Goal: Information Seeking & Learning: Understand process/instructions

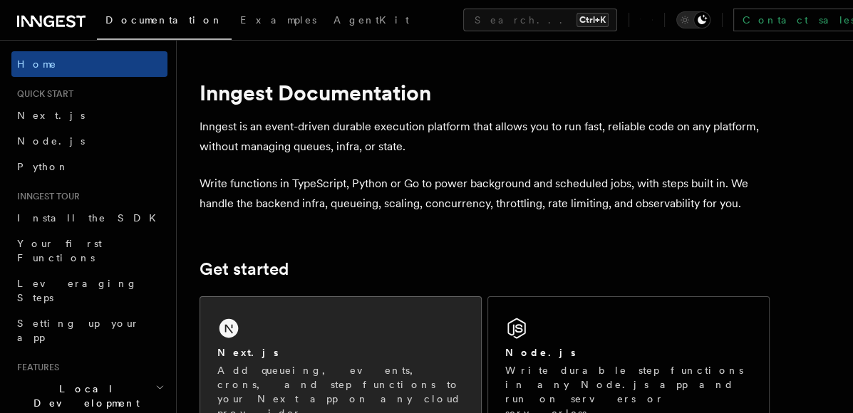
click at [316, 374] on p "Add queueing, events, crons, and step functions to your Next app on any cloud p…" at bounding box center [340, 392] width 247 height 57
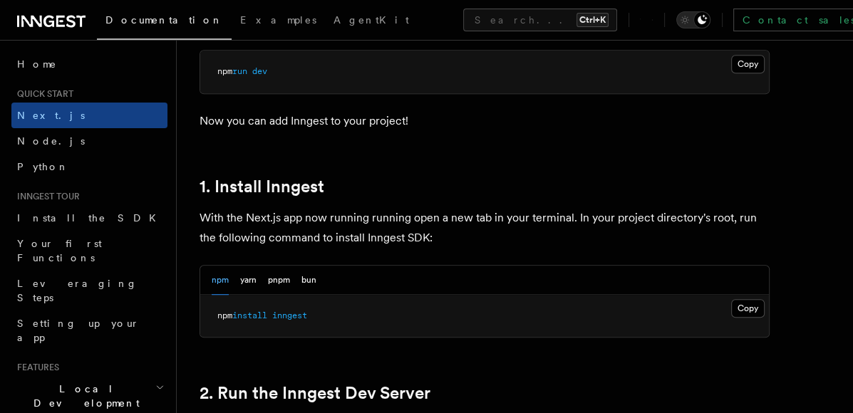
scroll to position [676, 0]
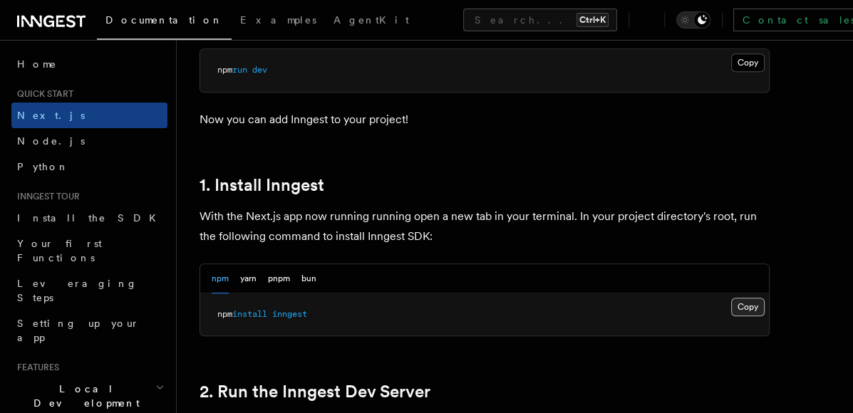
click at [753, 304] on button "Copy Copied" at bounding box center [748, 307] width 34 height 19
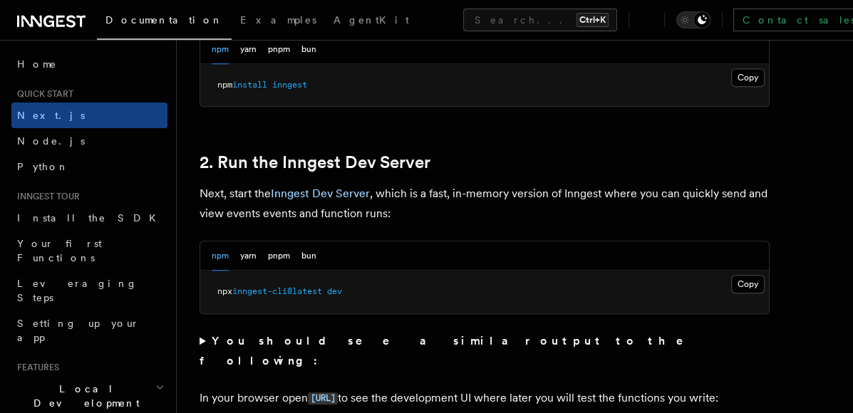
scroll to position [953, 0]
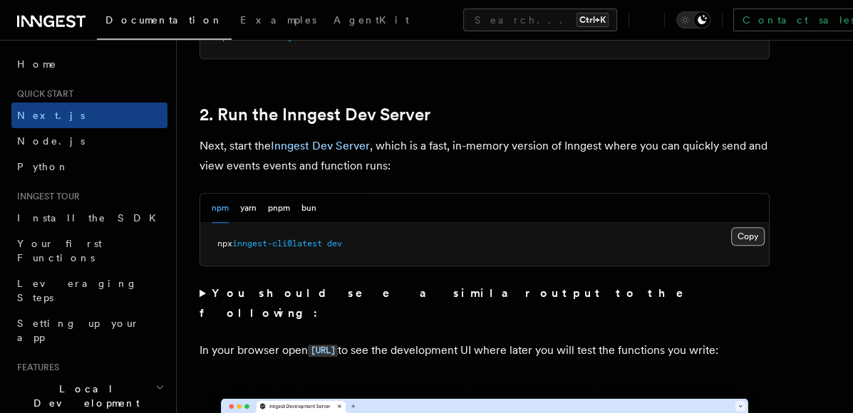
click at [760, 234] on button "Copy Copied" at bounding box center [748, 236] width 34 height 19
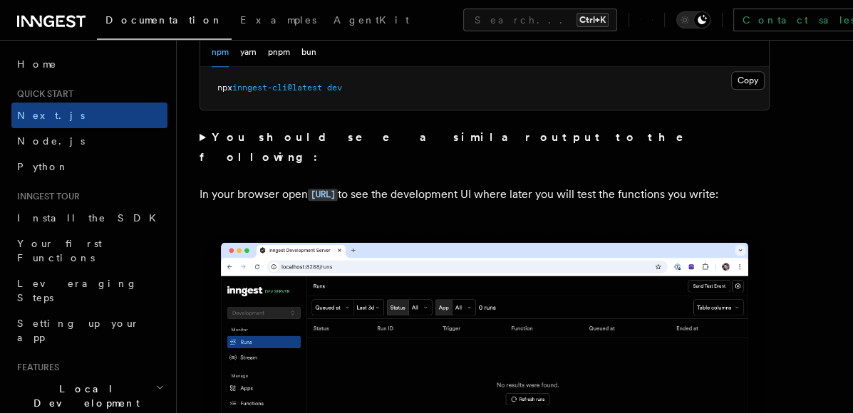
scroll to position [1153, 0]
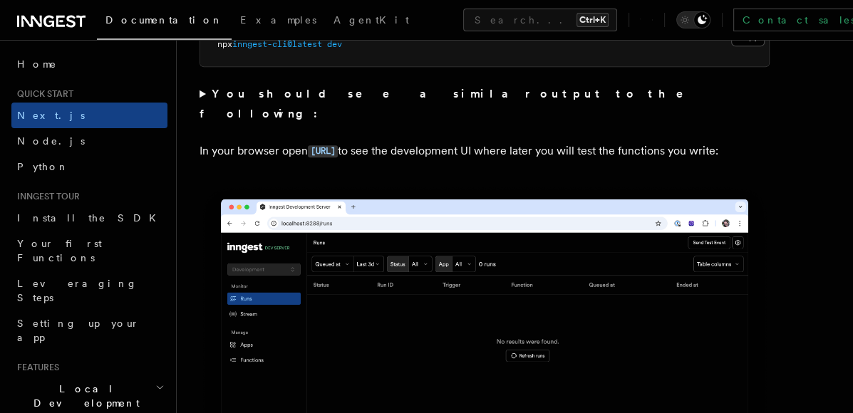
click at [316, 97] on strong "You should see a similar output to the following:" at bounding box center [452, 104] width 504 height 34
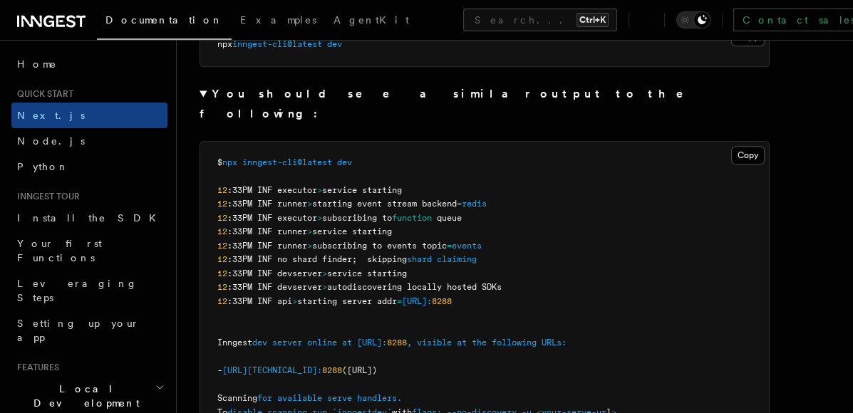
click at [304, 98] on strong "You should see a similar output to the following:" at bounding box center [452, 104] width 504 height 34
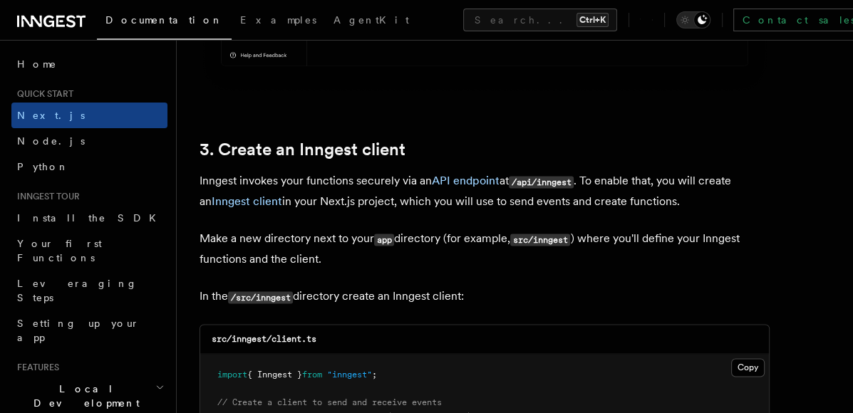
scroll to position [1602, 0]
click at [352, 146] on link "3. Create an Inngest client" at bounding box center [303, 149] width 206 height 20
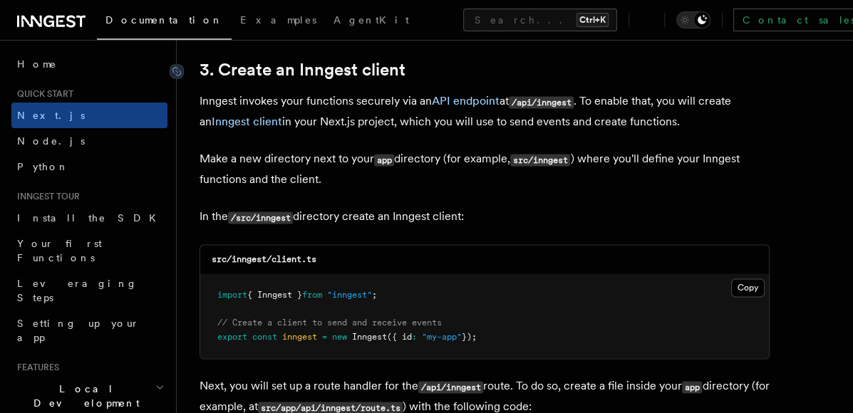
scroll to position [1688, 0]
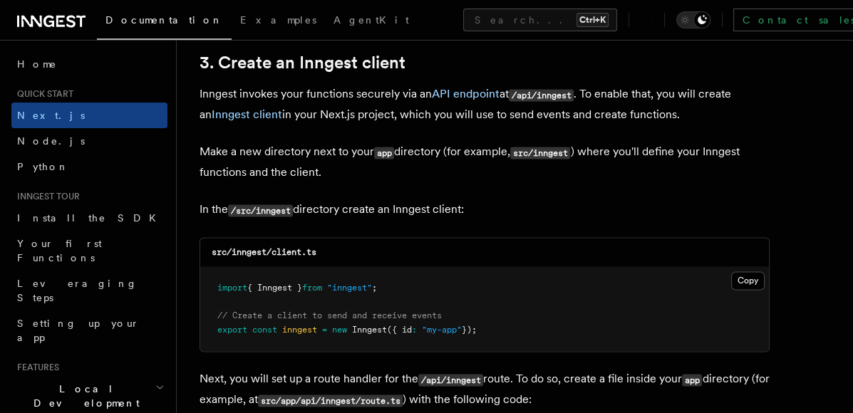
click at [279, 210] on code "/src/inngest" at bounding box center [260, 211] width 65 height 12
drag, startPoint x: 343, startPoint y: 252, endPoint x: 234, endPoint y: 254, distance: 109.1
click at [234, 254] on div "src/inngest/client.ts" at bounding box center [484, 252] width 569 height 29
copy code "inngest/client.ts"
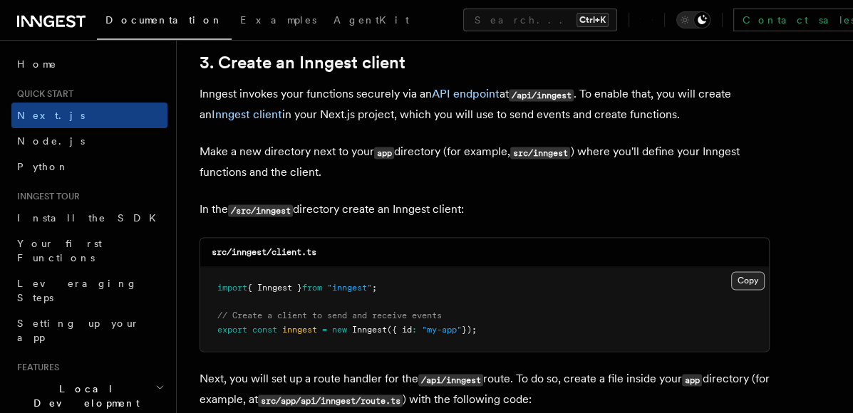
click at [748, 281] on button "Copy Copied" at bounding box center [748, 281] width 34 height 19
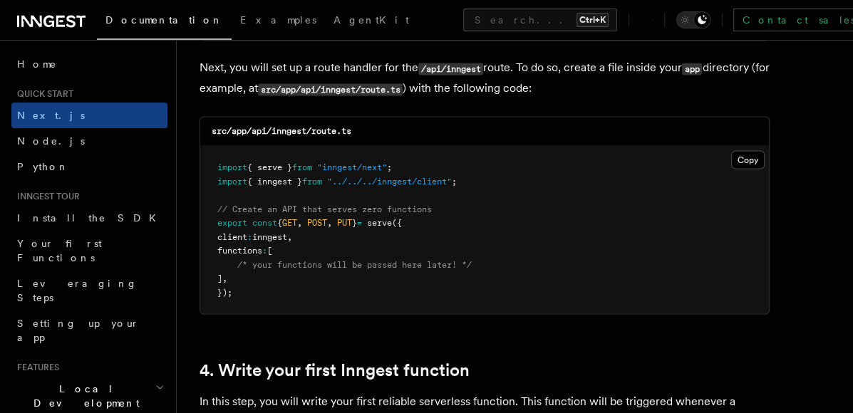
scroll to position [2015, 0]
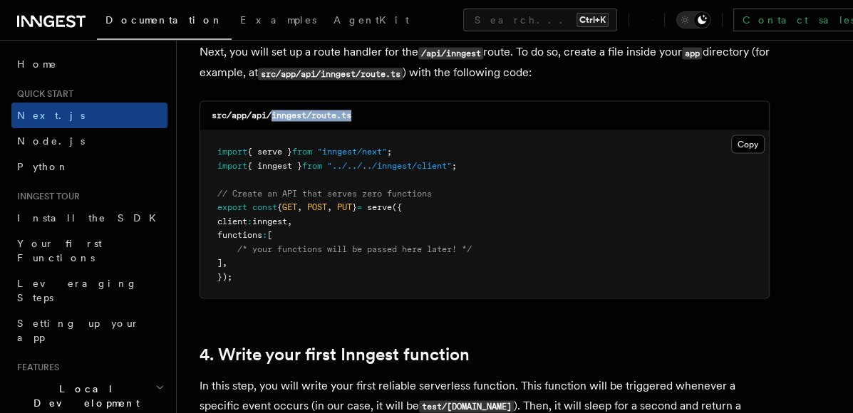
drag, startPoint x: 365, startPoint y: 113, endPoint x: 271, endPoint y: 112, distance: 94.1
click at [271, 112] on div "src/app/api/inngest/route.ts" at bounding box center [484, 115] width 569 height 29
copy code "inngest/route.ts"
click at [427, 194] on span "// Create an API that serves zero functions" at bounding box center [324, 193] width 215 height 10
click at [736, 143] on button "Copy Copied" at bounding box center [748, 144] width 34 height 19
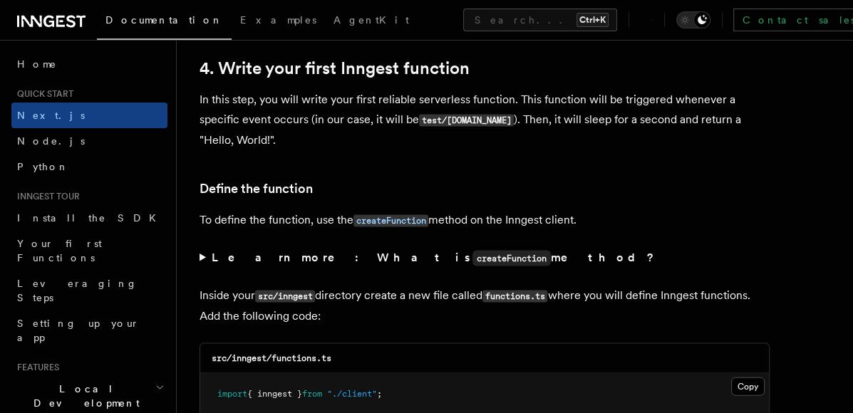
scroll to position [2303, 0]
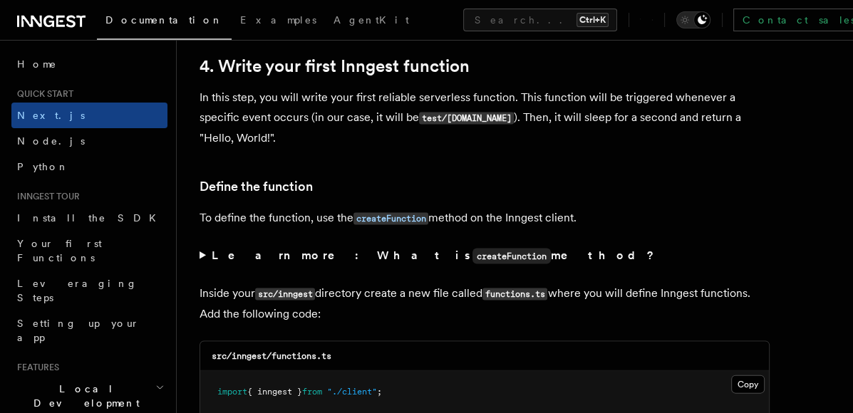
click at [214, 259] on strong "Learn more: What is createFunction method?" at bounding box center [435, 256] width 446 height 14
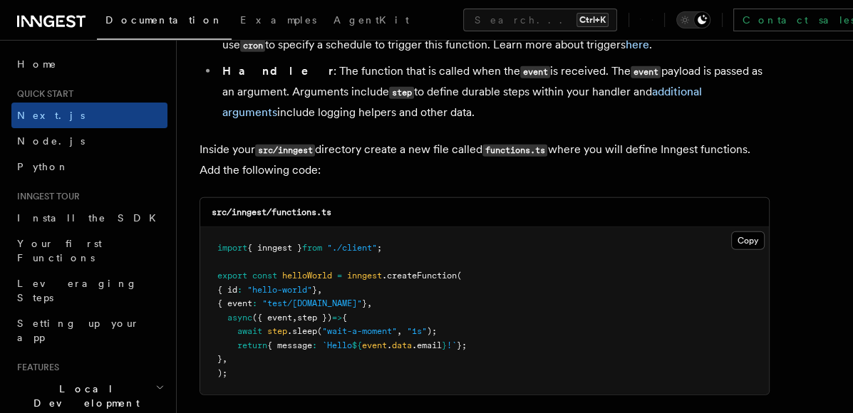
scroll to position [2675, 0]
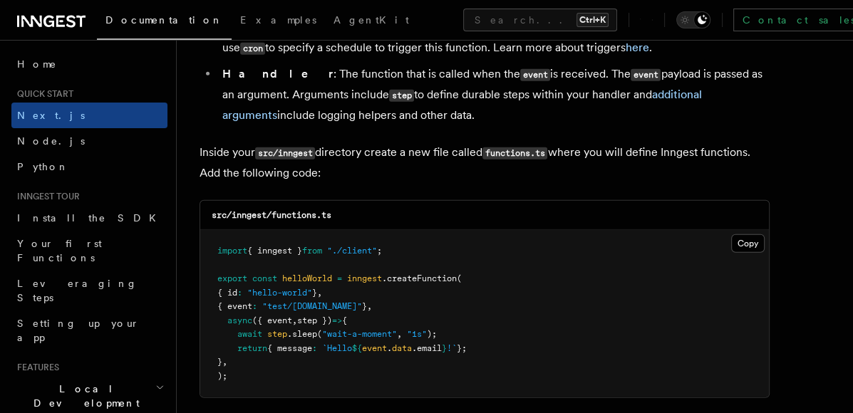
click at [358, 210] on div "src/inngest/functions.ts" at bounding box center [484, 215] width 569 height 29
drag, startPoint x: 346, startPoint y: 217, endPoint x: 275, endPoint y: 215, distance: 71.3
click at [275, 215] on div "src/inngest/functions.ts" at bounding box center [484, 215] width 569 height 29
copy code "functions.ts"
click at [463, 362] on pre "import { inngest } from "./client" ; export const helloWorld = inngest .createF…" at bounding box center [484, 314] width 569 height 168
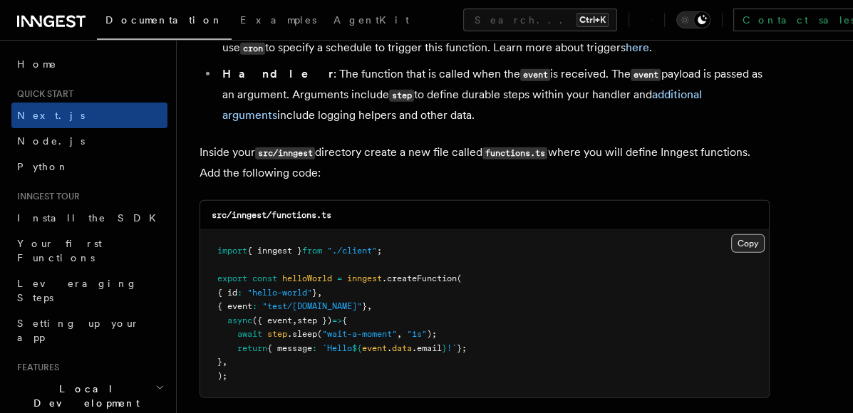
click at [740, 238] on button "Copy Copied" at bounding box center [748, 244] width 34 height 19
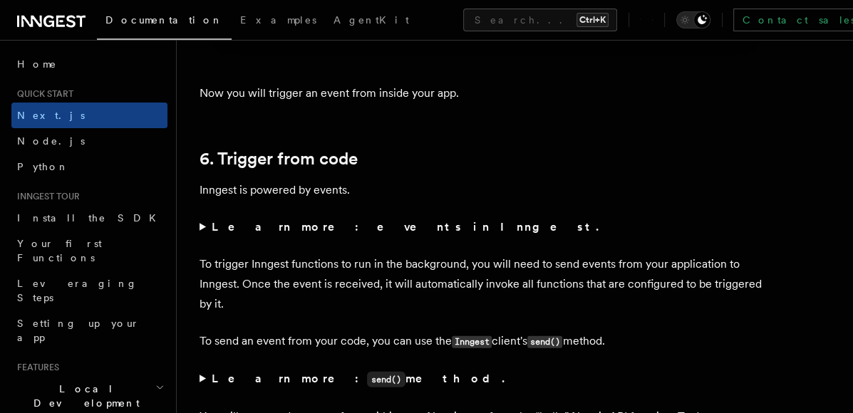
scroll to position [7319, 0]
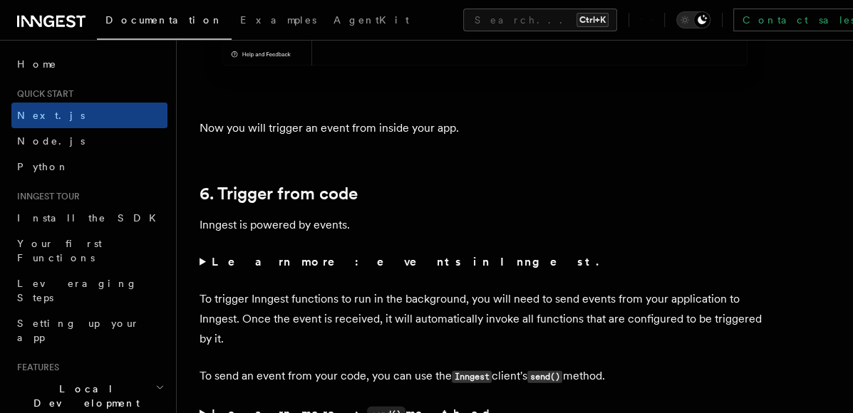
click at [312, 259] on strong "Learn more: events in Inngest." at bounding box center [407, 262] width 390 height 14
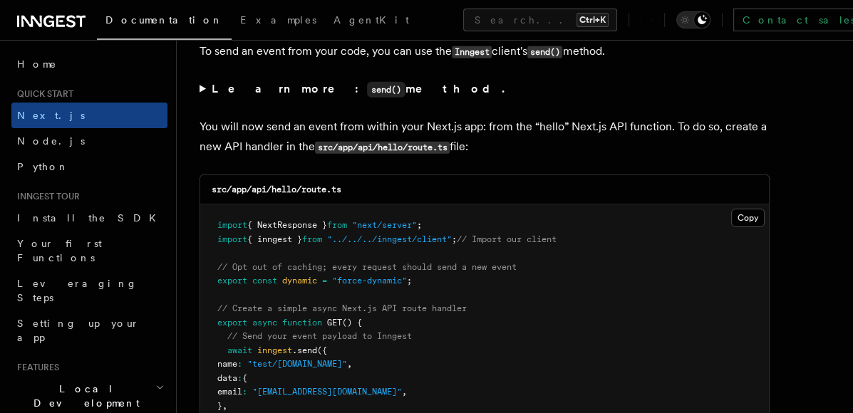
scroll to position [7818, 0]
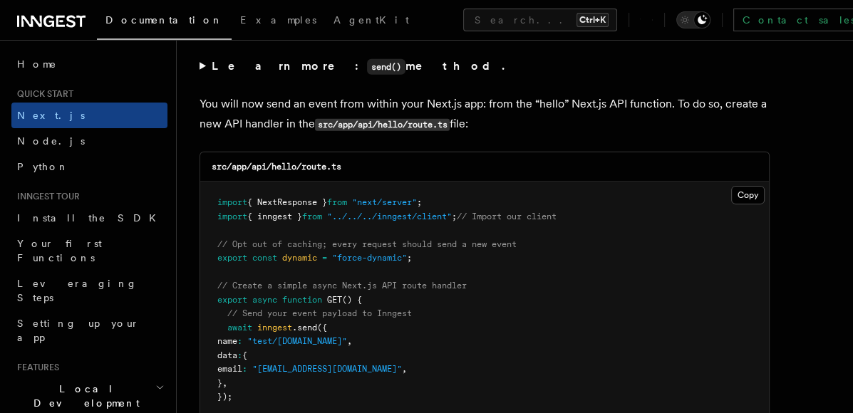
click at [207, 68] on summary "Learn more: send() method." at bounding box center [485, 66] width 570 height 21
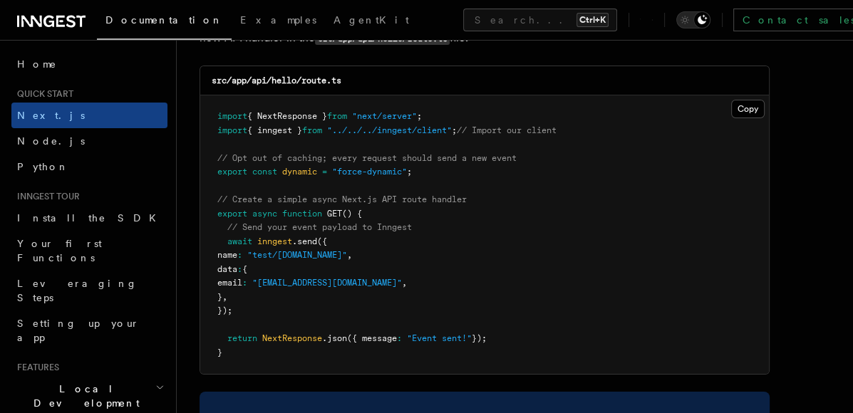
scroll to position [8067, 0]
